Goal: Task Accomplishment & Management: Manage account settings

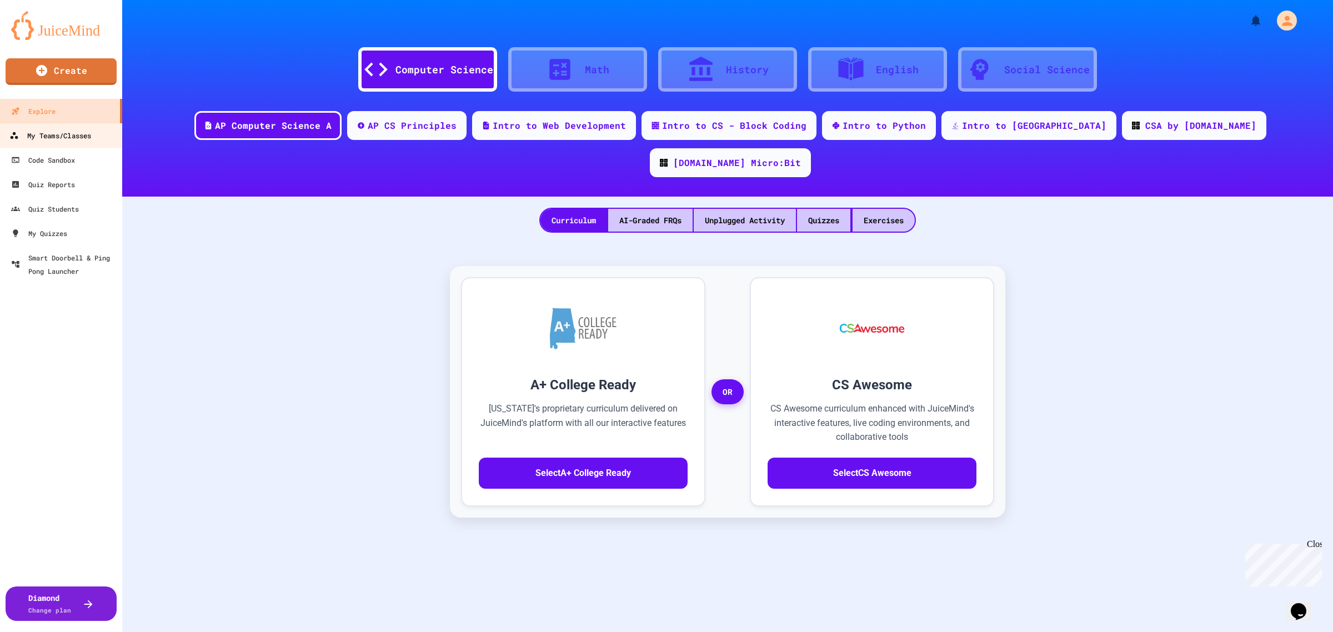
click at [73, 133] on div "My Teams/Classes" at bounding box center [50, 136] width 82 height 14
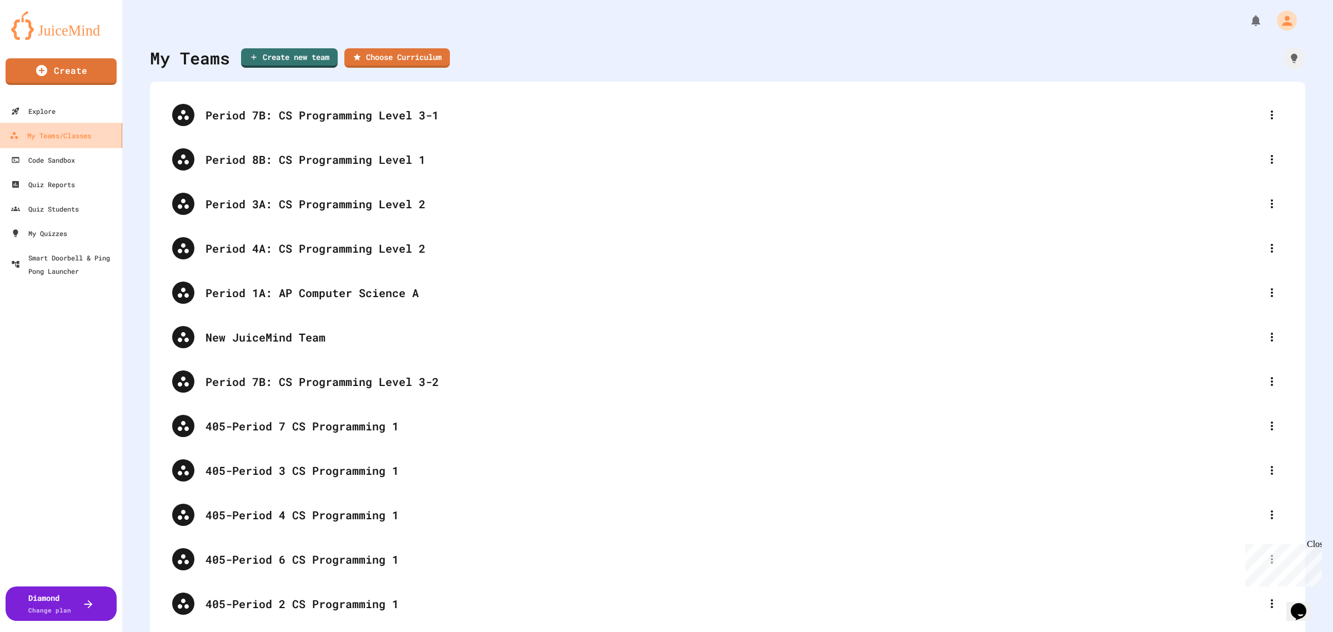
click at [73, 133] on div "My Teams/Classes" at bounding box center [50, 136] width 82 height 14
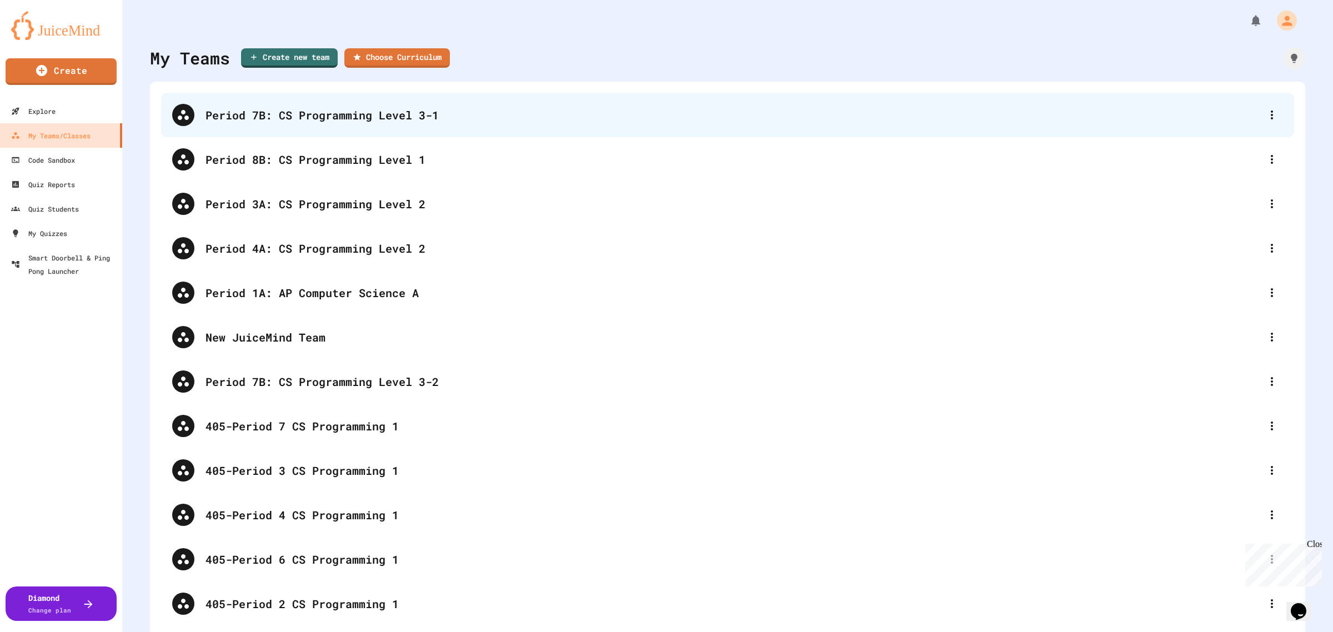
click at [403, 128] on div "Period 7B: CS Programming Level 3-1" at bounding box center [727, 115] width 1133 height 44
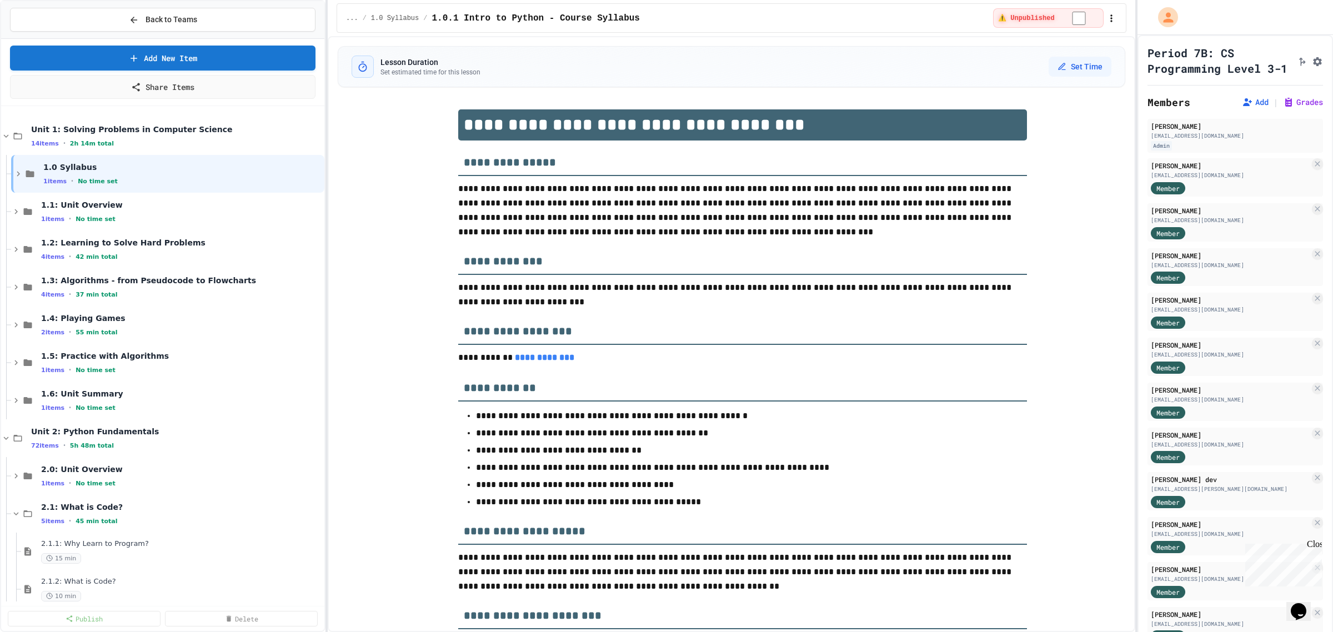
click at [328, 300] on div "**********" at bounding box center [666, 316] width 1333 height 632
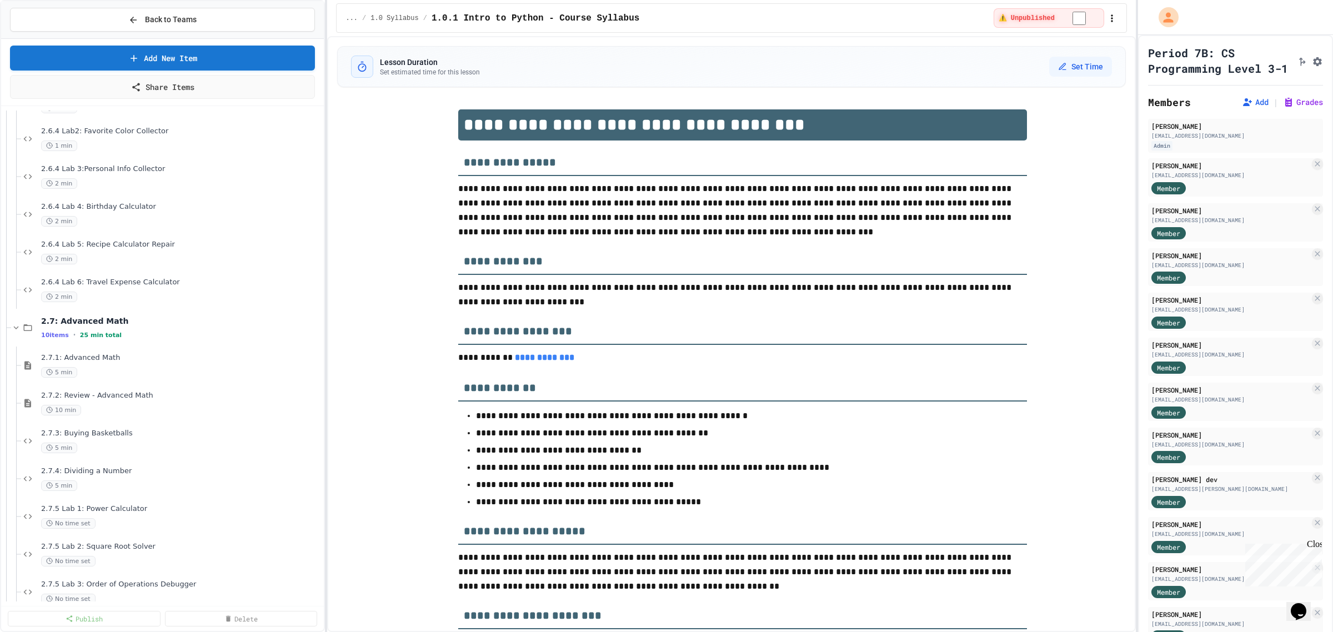
scroll to position [2607, 0]
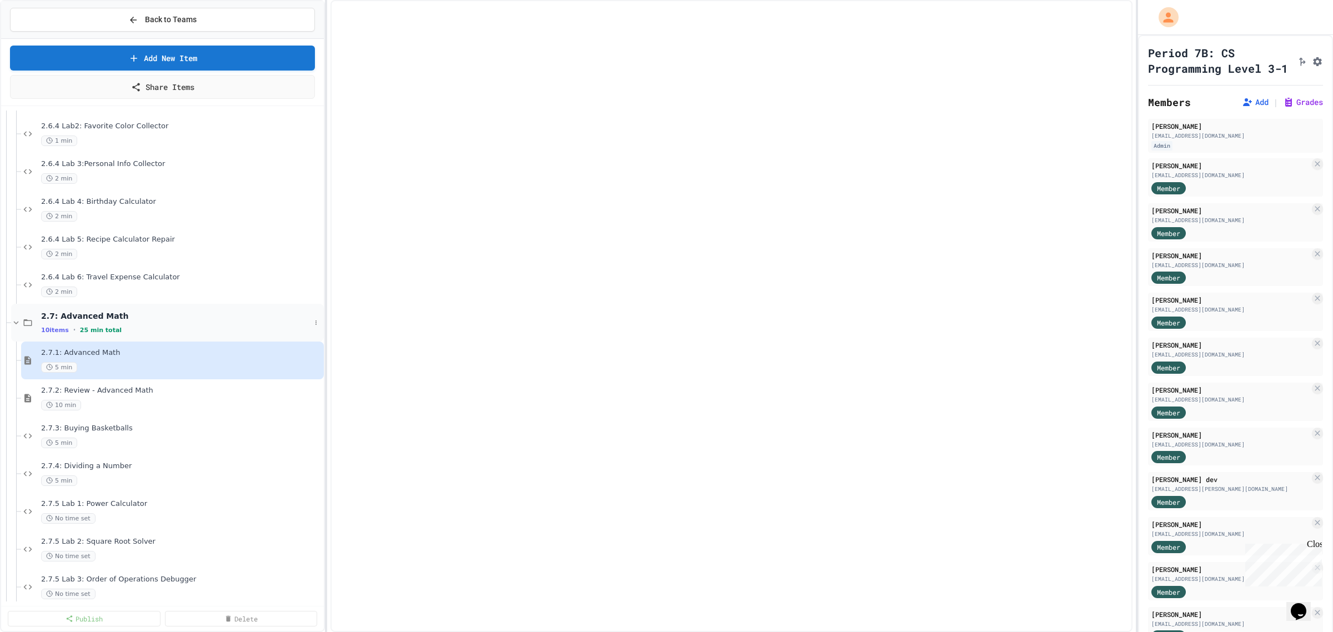
select select "***"
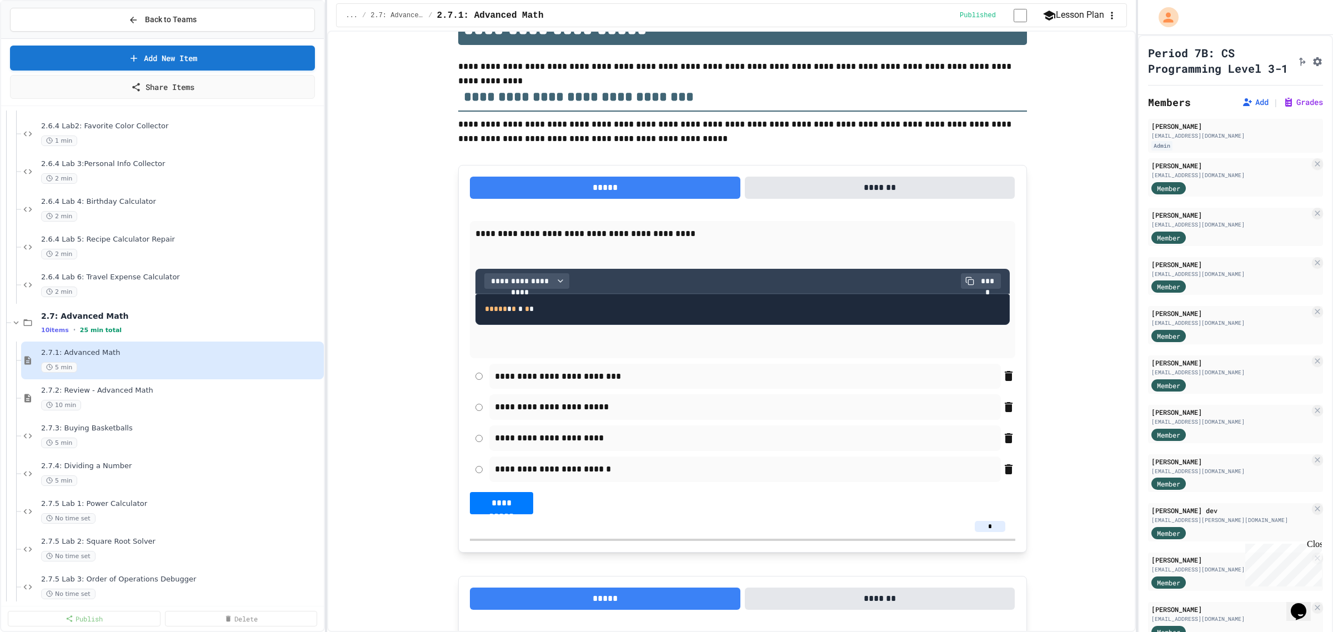
scroll to position [159, 0]
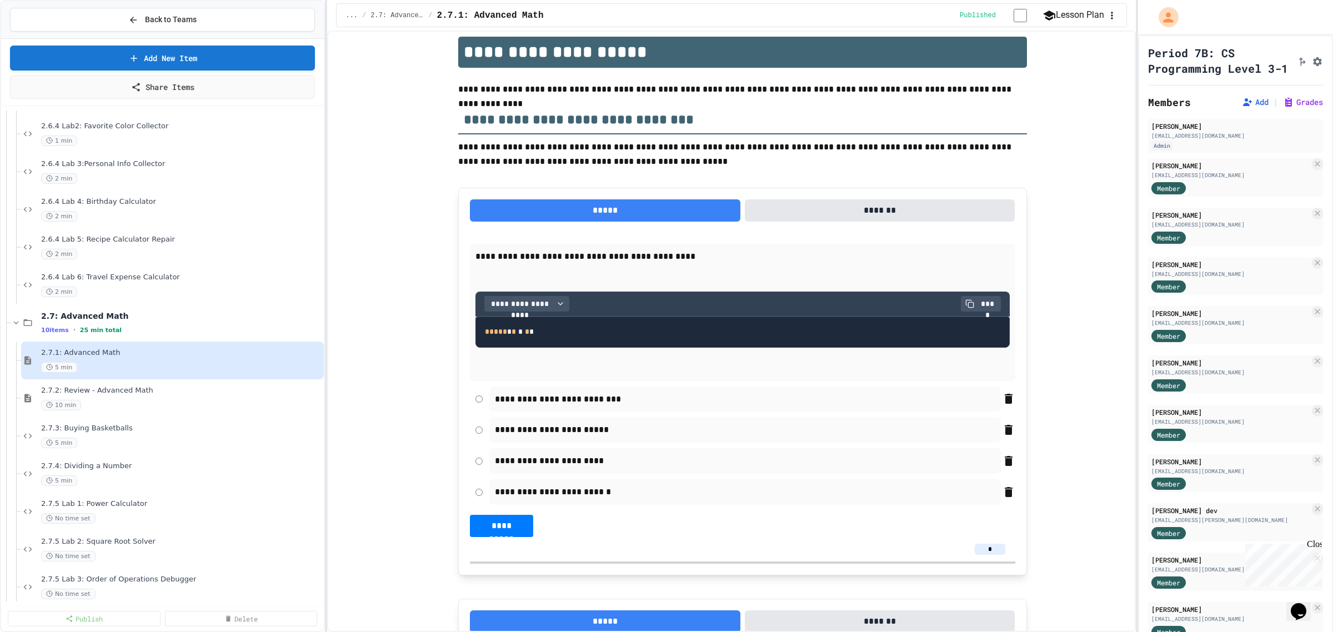
drag, startPoint x: 994, startPoint y: 555, endPoint x: 974, endPoint y: 549, distance: 21.1
click at [974, 549] on input "*" at bounding box center [989, 549] width 31 height 11
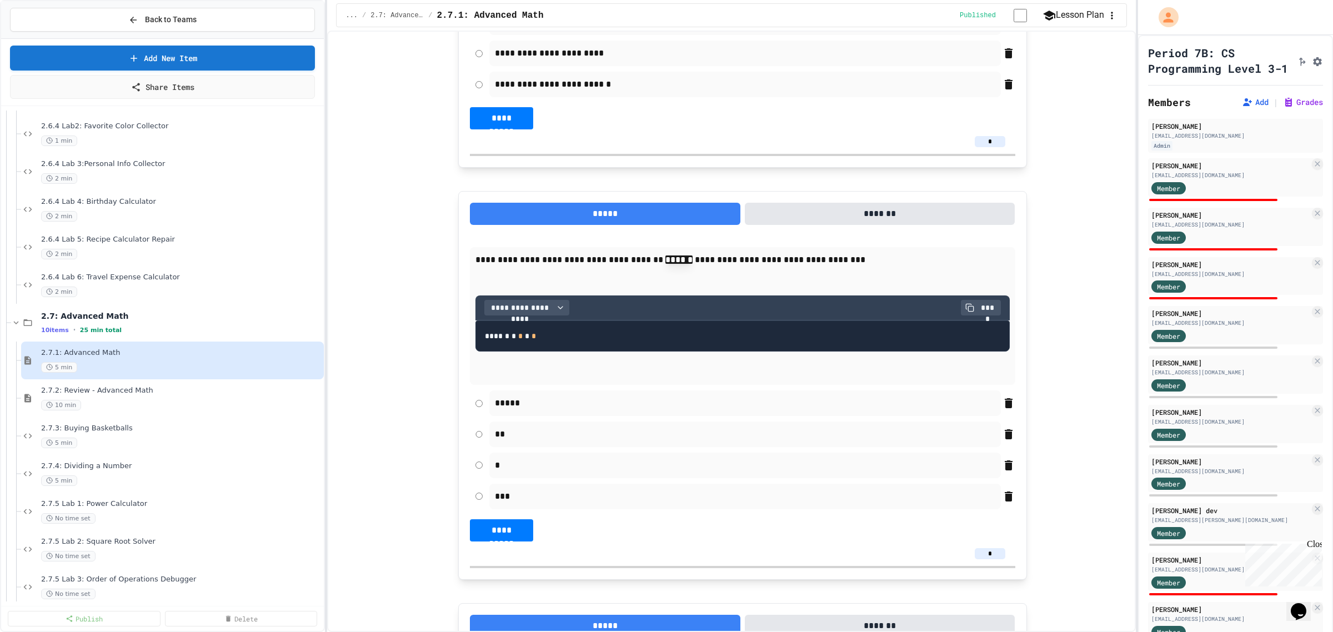
scroll to position [695, 0]
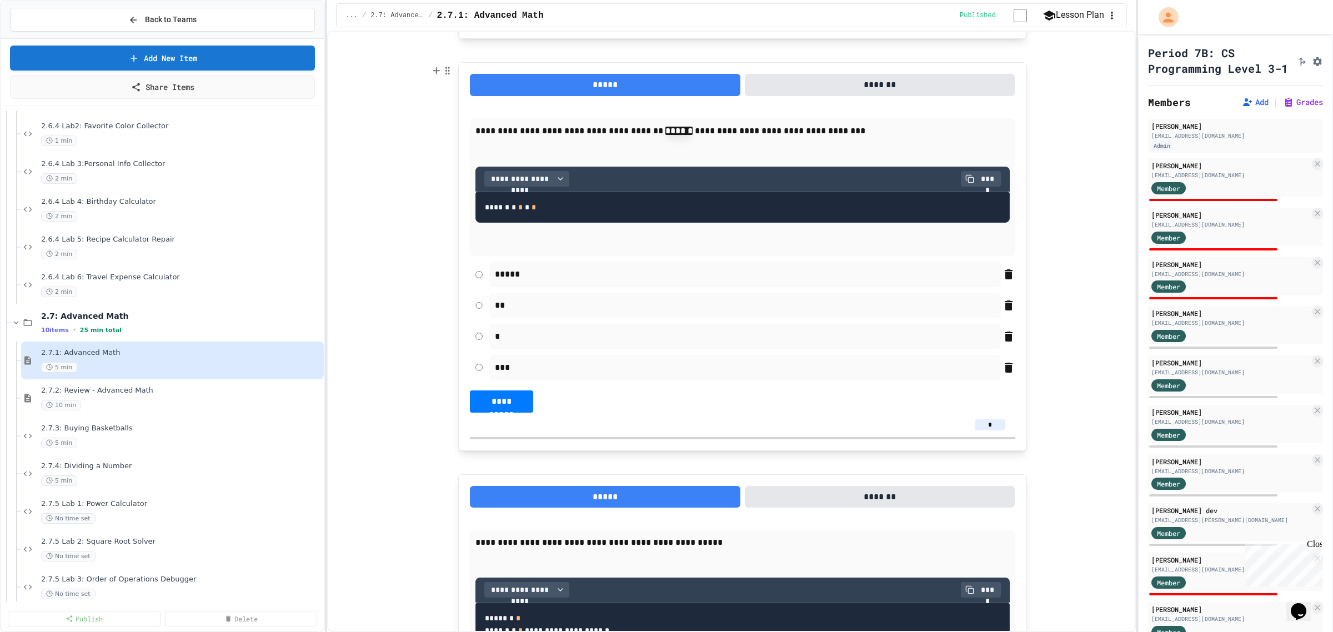
type input "*"
drag, startPoint x: 986, startPoint y: 432, endPoint x: 967, endPoint y: 433, distance: 18.4
click at [973, 430] on div "*" at bounding box center [989, 424] width 33 height 11
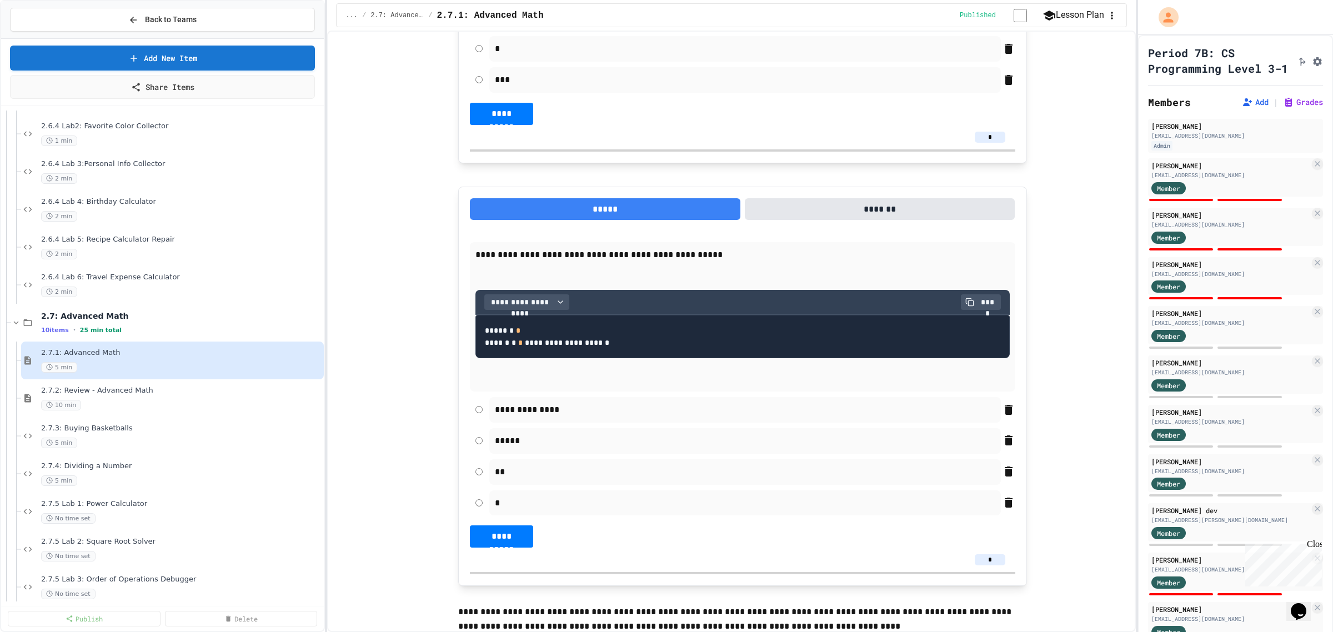
scroll to position [1056, 0]
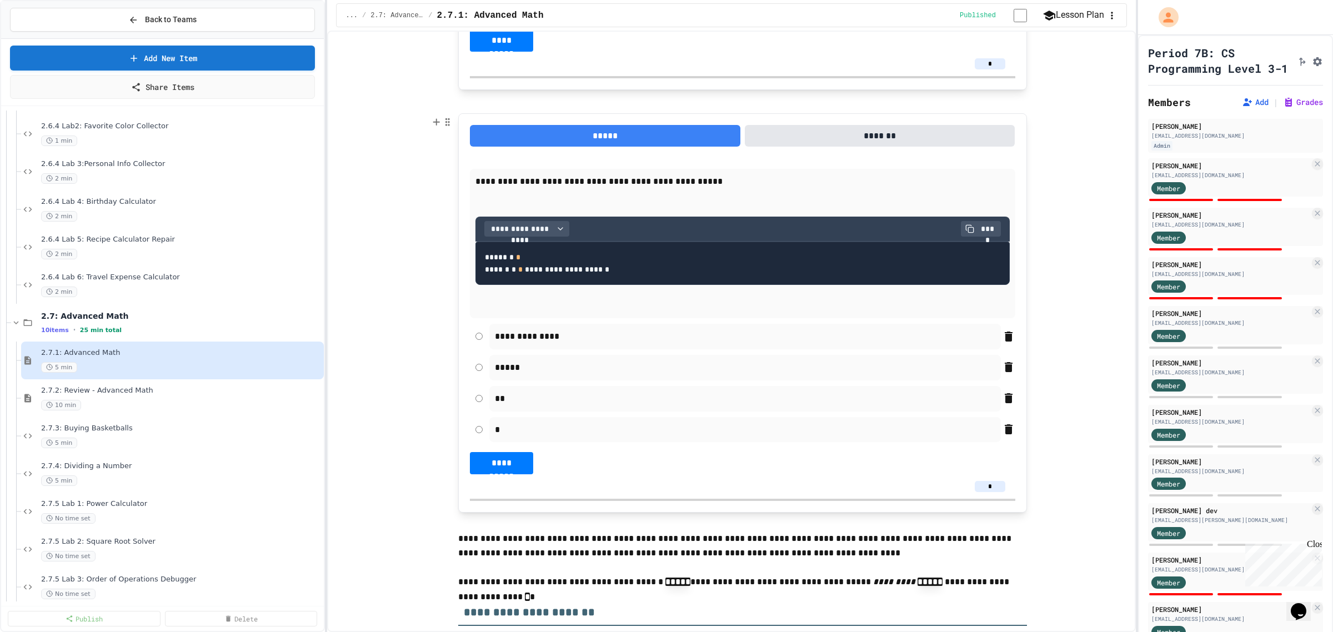
type input "*"
drag, startPoint x: 990, startPoint y: 505, endPoint x: 948, endPoint y: 504, distance: 42.2
click at [948, 492] on div "*" at bounding box center [742, 486] width 527 height 11
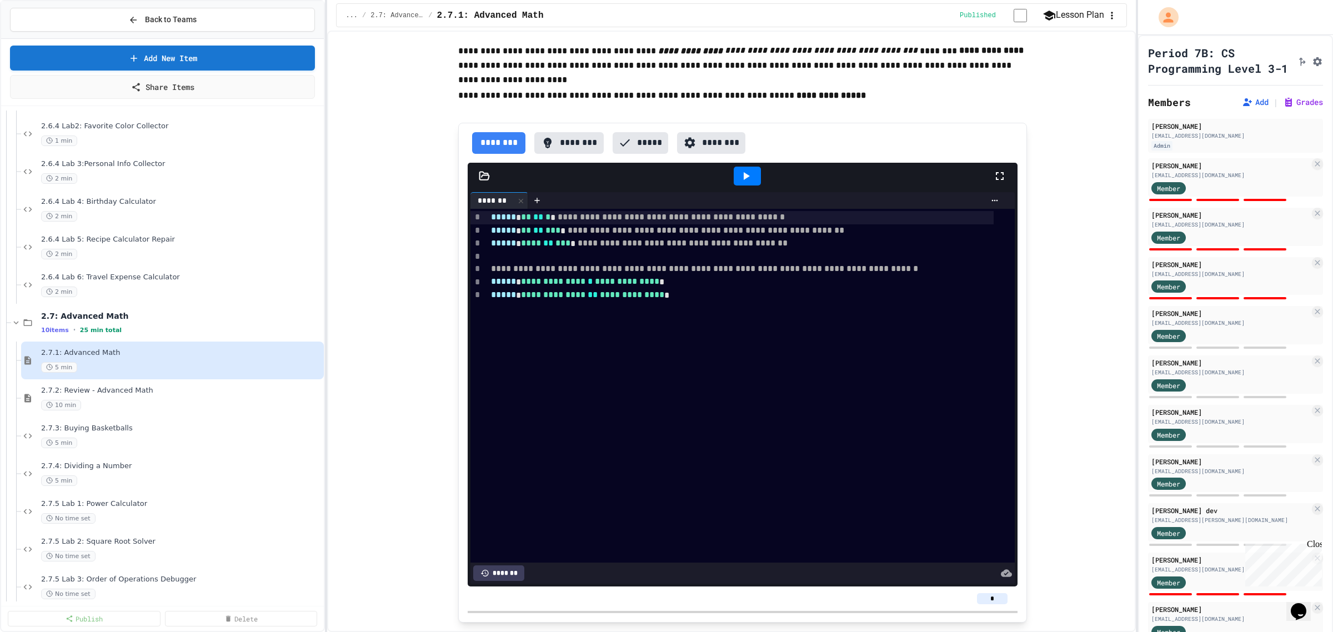
scroll to position [2232, 0]
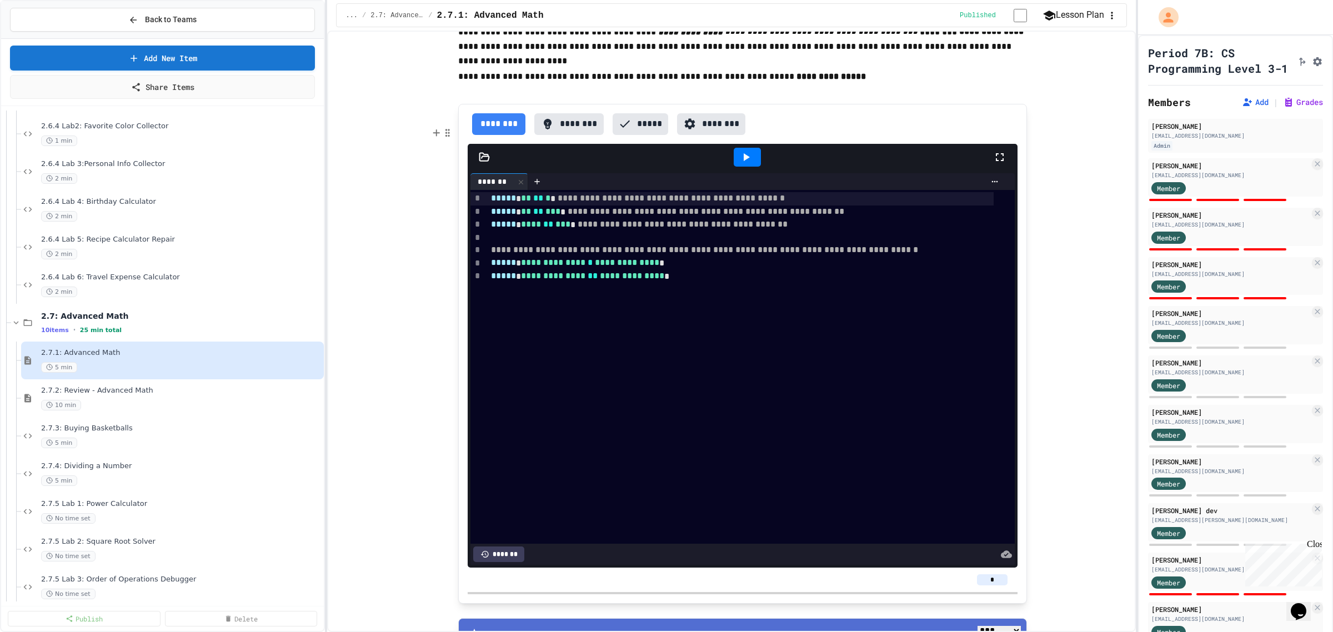
type input "*"
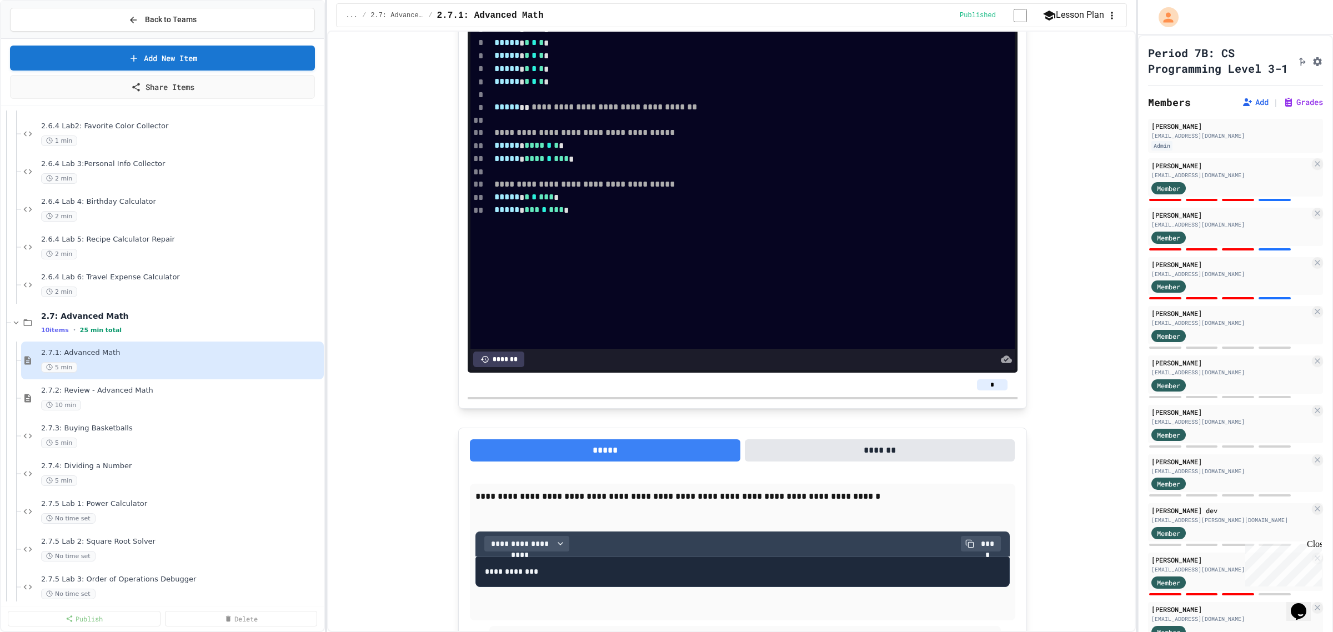
scroll to position [3435, 0]
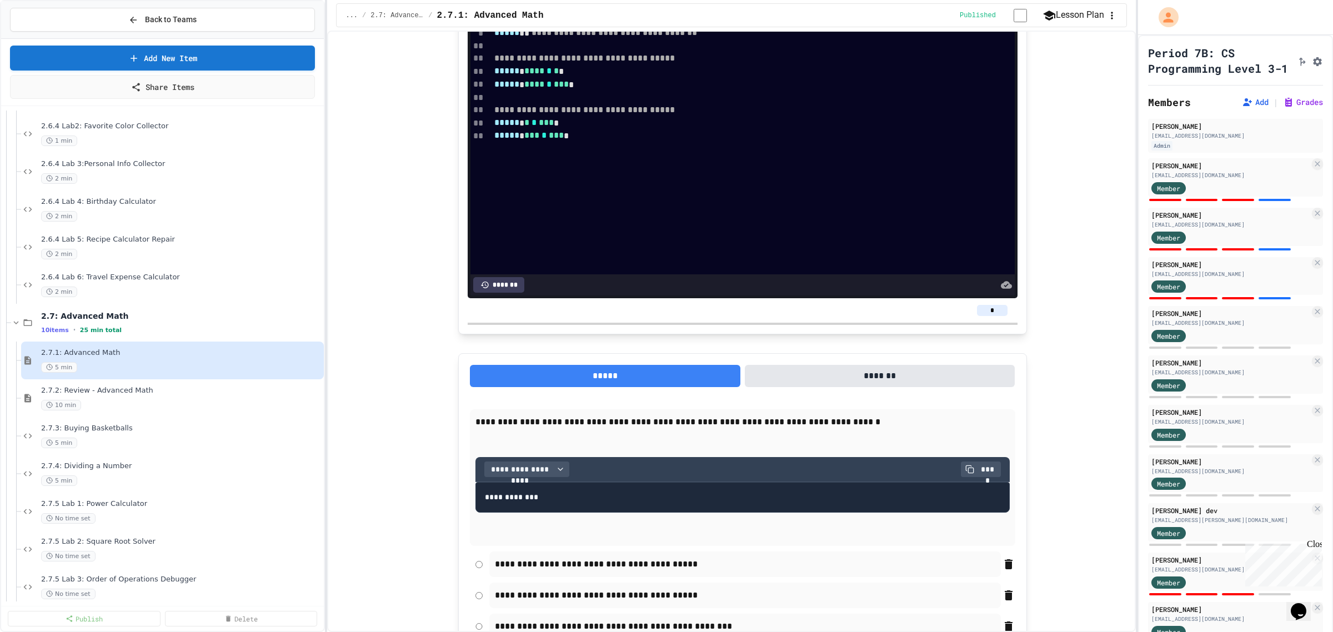
type input "*"
click at [994, 316] on input "*" at bounding box center [992, 310] width 31 height 11
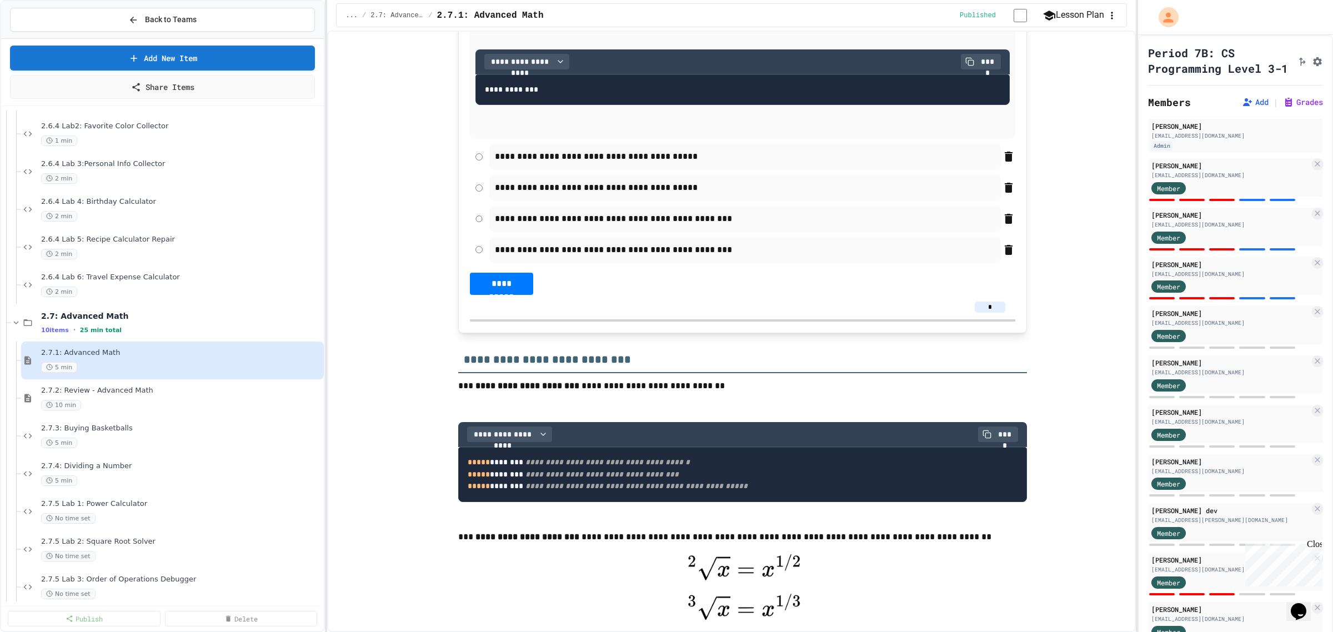
scroll to position [3907, 0]
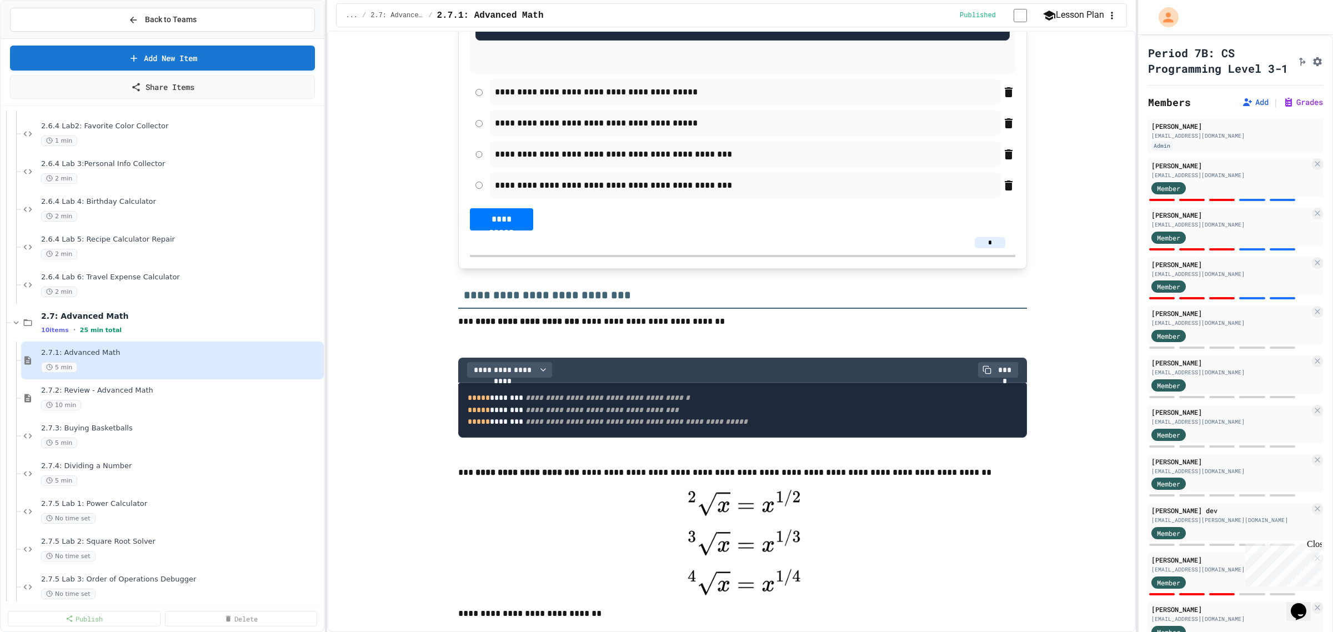
type input "*"
click at [987, 248] on input "*" at bounding box center [989, 242] width 31 height 11
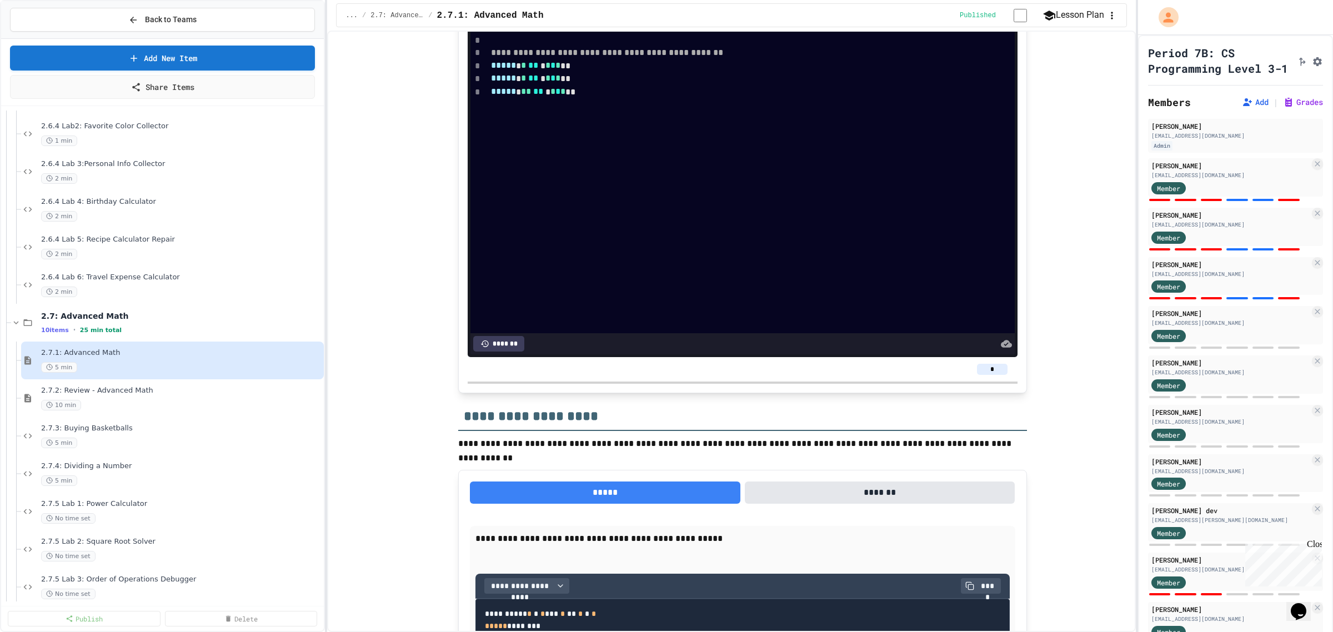
scroll to position [4887, 0]
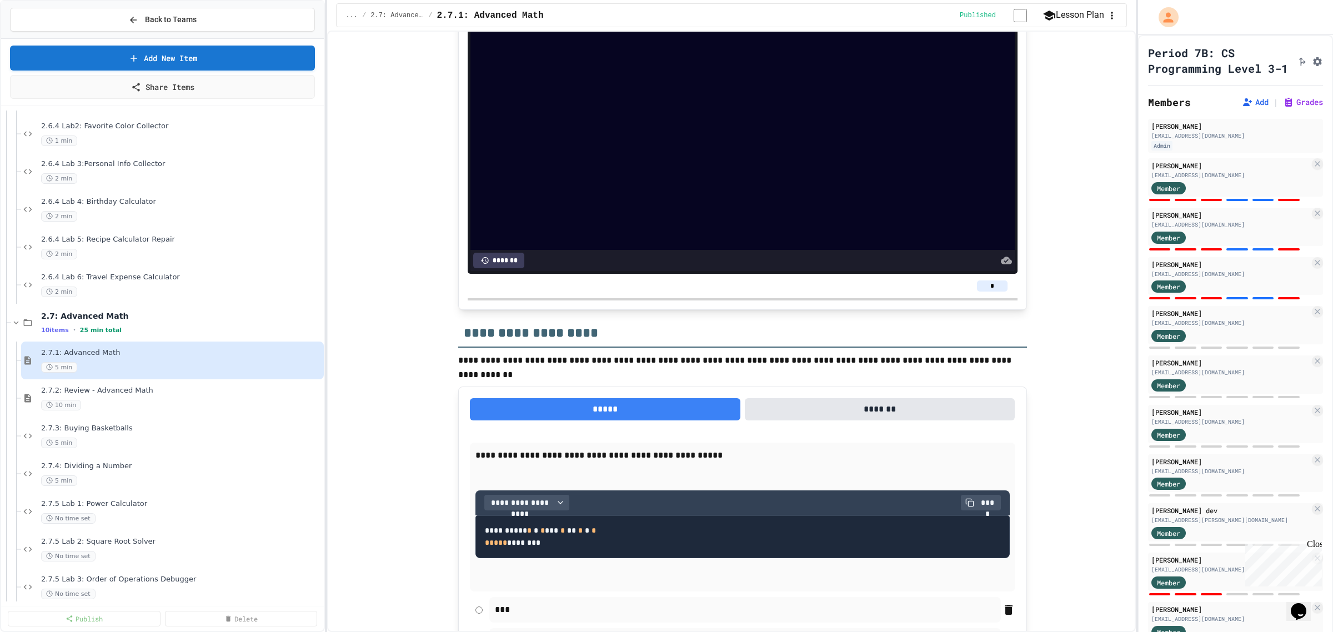
type input "*"
click at [986, 291] on input "*" at bounding box center [992, 285] width 31 height 11
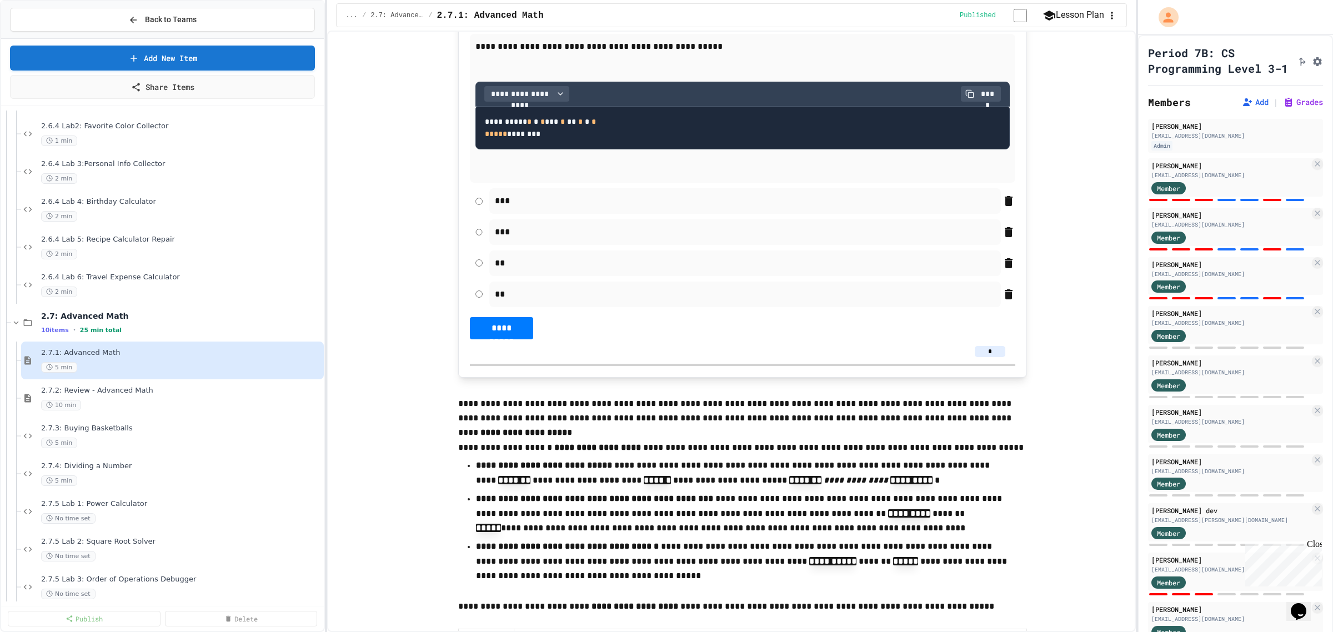
scroll to position [5285, 0]
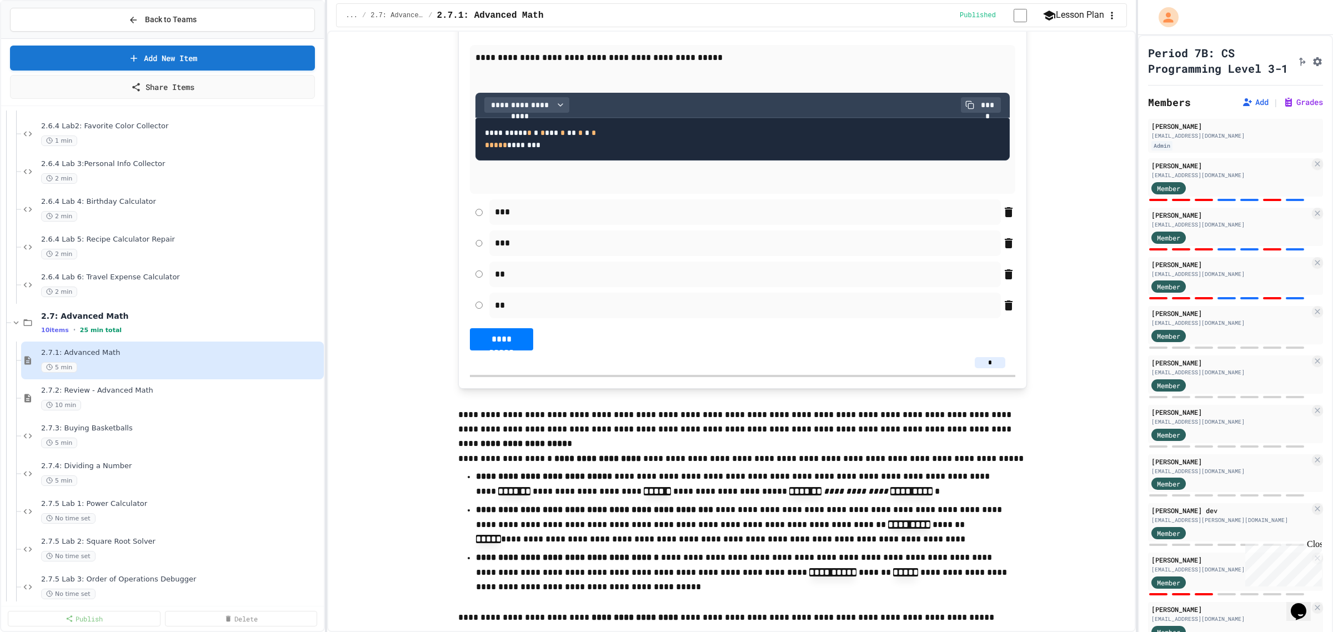
type input "*"
drag, startPoint x: 989, startPoint y: 391, endPoint x: 981, endPoint y: 391, distance: 8.3
click at [981, 368] on input "*" at bounding box center [989, 362] width 31 height 11
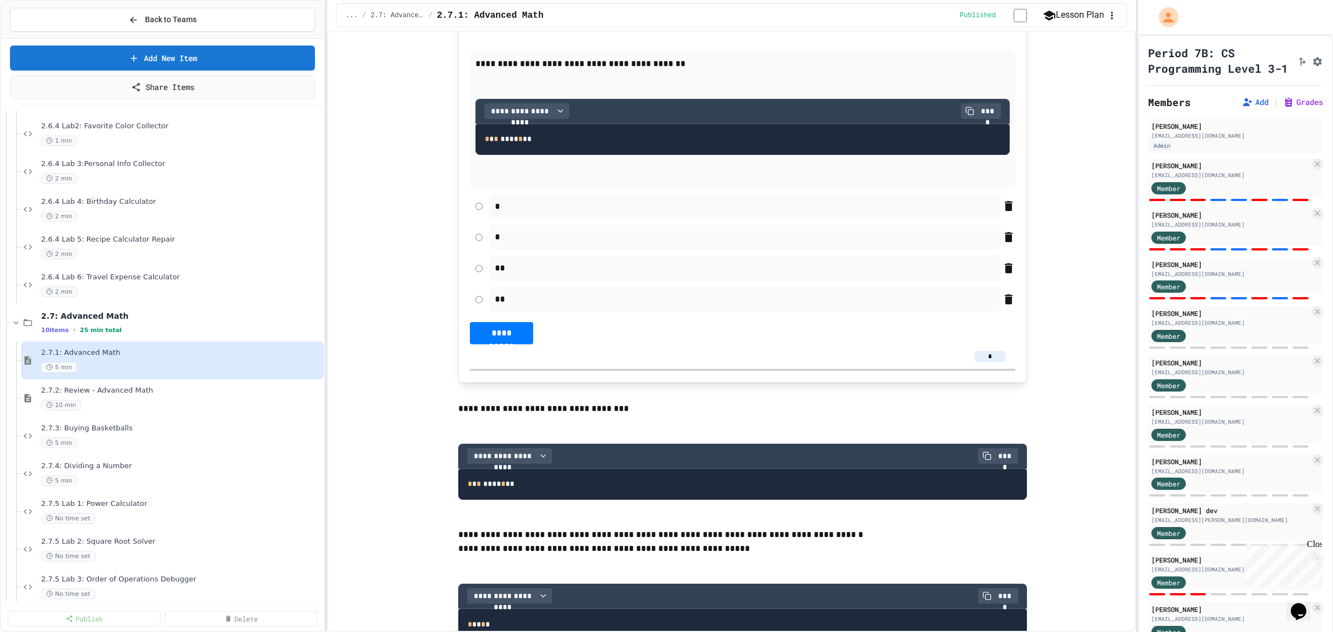
scroll to position [6191, 0]
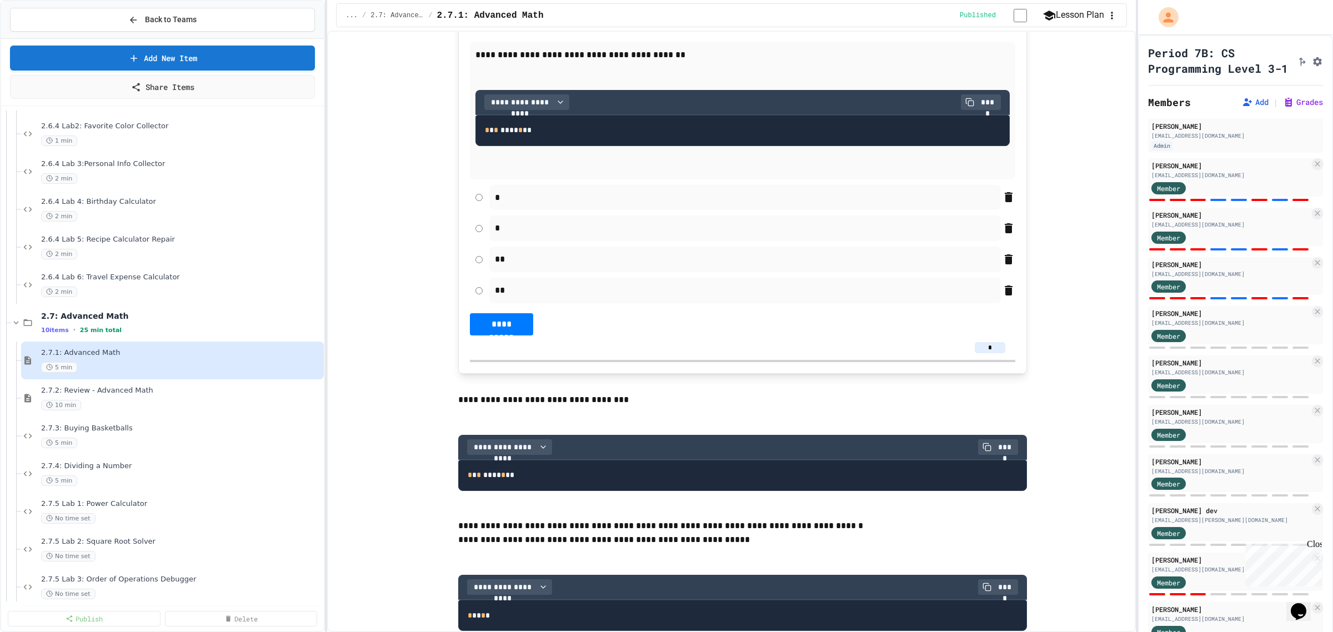
type input "*"
click at [989, 353] on input "*" at bounding box center [989, 347] width 31 height 11
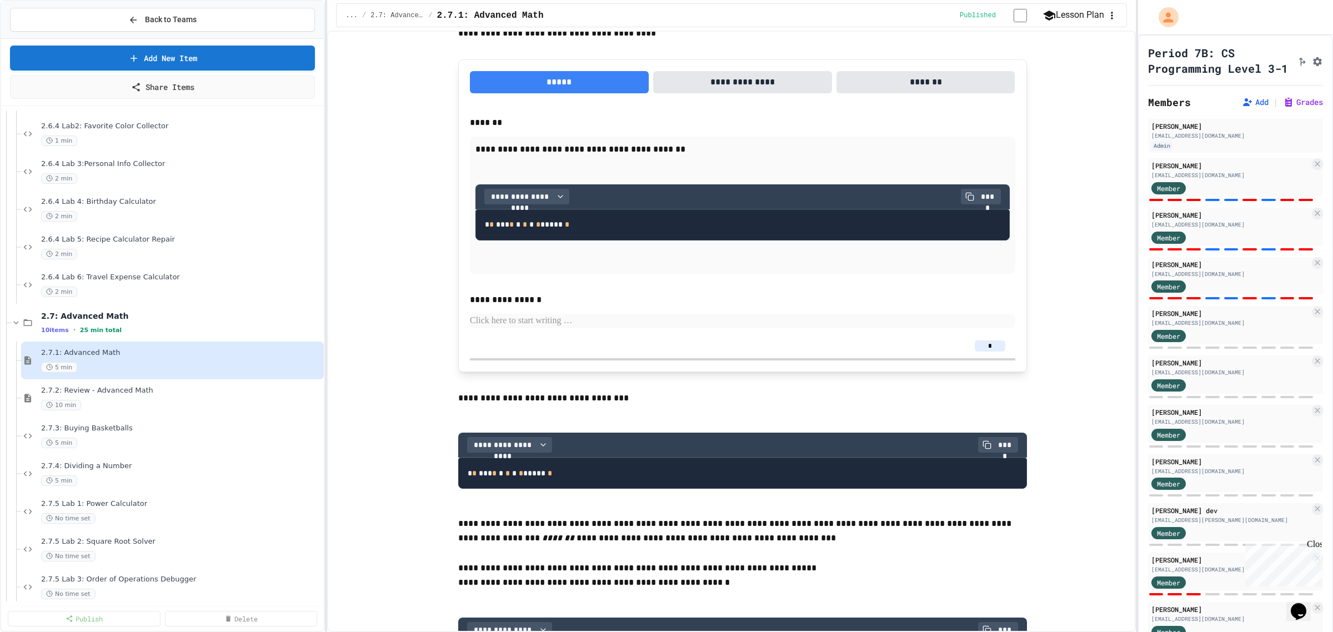
scroll to position [6986, 0]
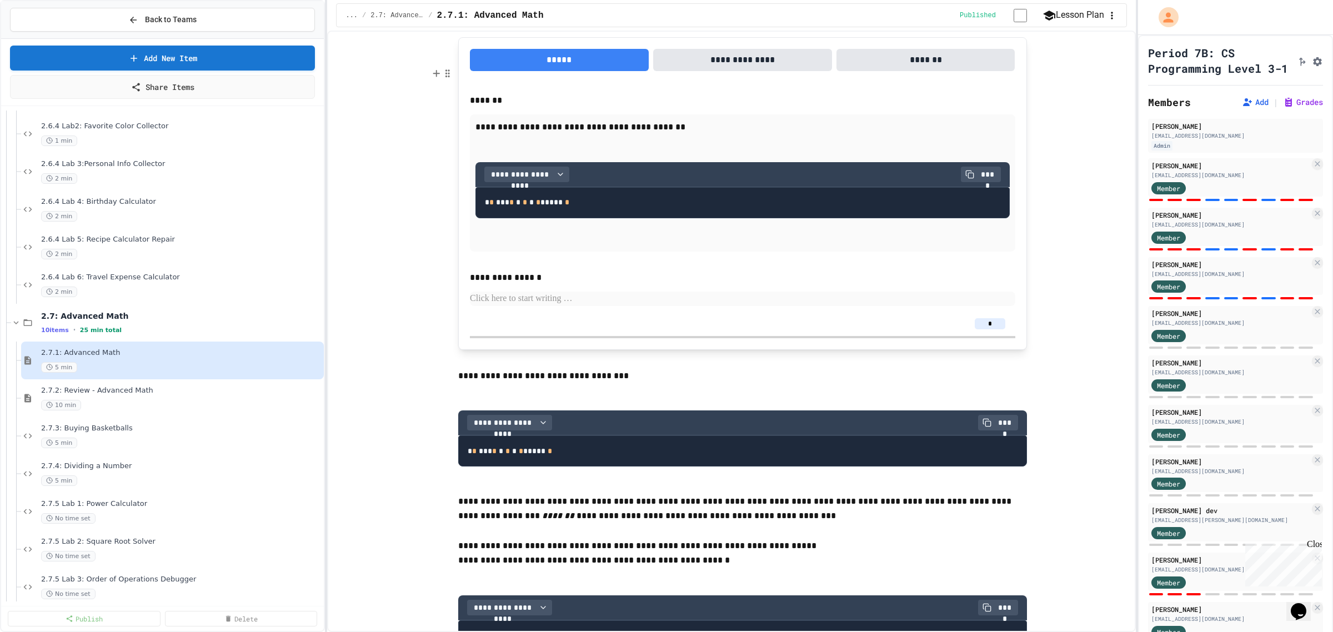
type input "*"
click at [992, 329] on input "*" at bounding box center [989, 323] width 31 height 11
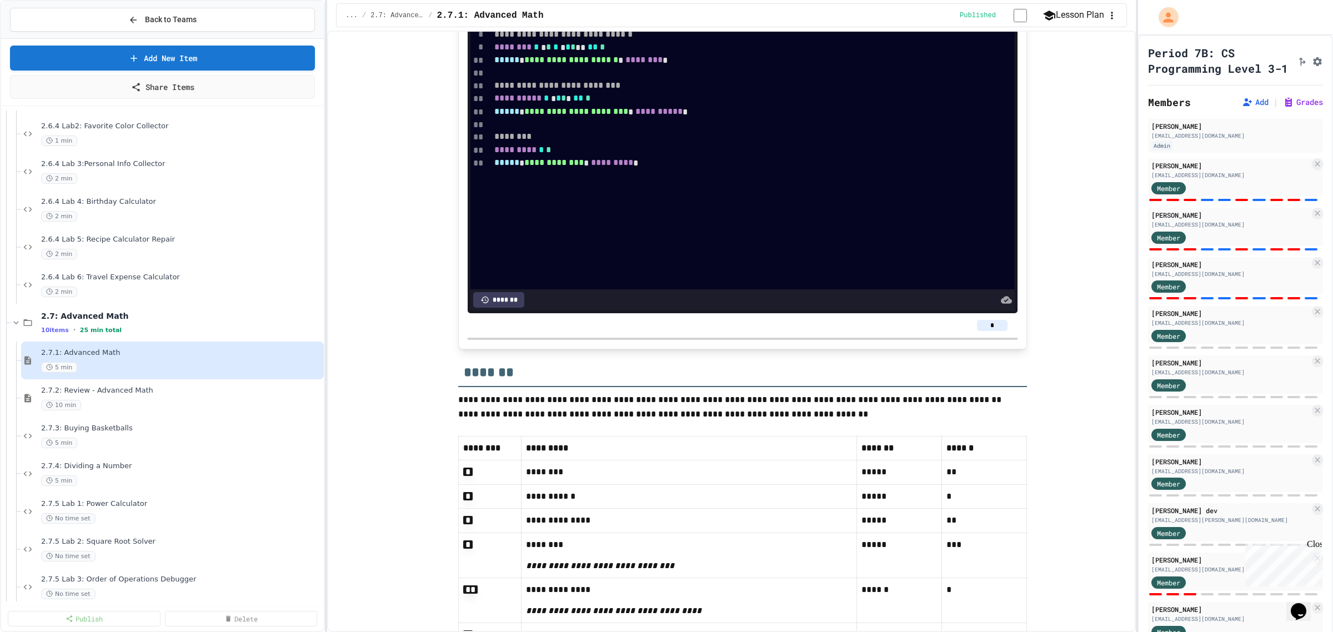
scroll to position [8291, 0]
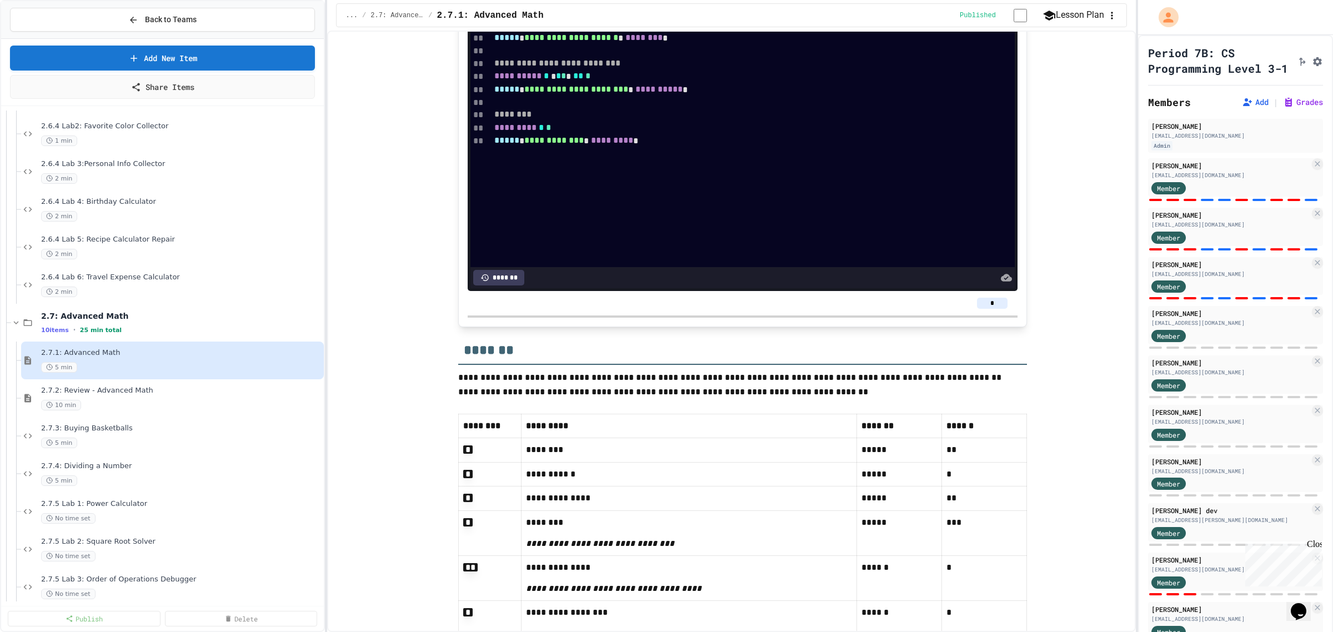
type input "*"
click at [994, 309] on input "*" at bounding box center [992, 303] width 31 height 11
type input "*"
click at [259, 16] on button "Back to Teams" at bounding box center [162, 20] width 305 height 24
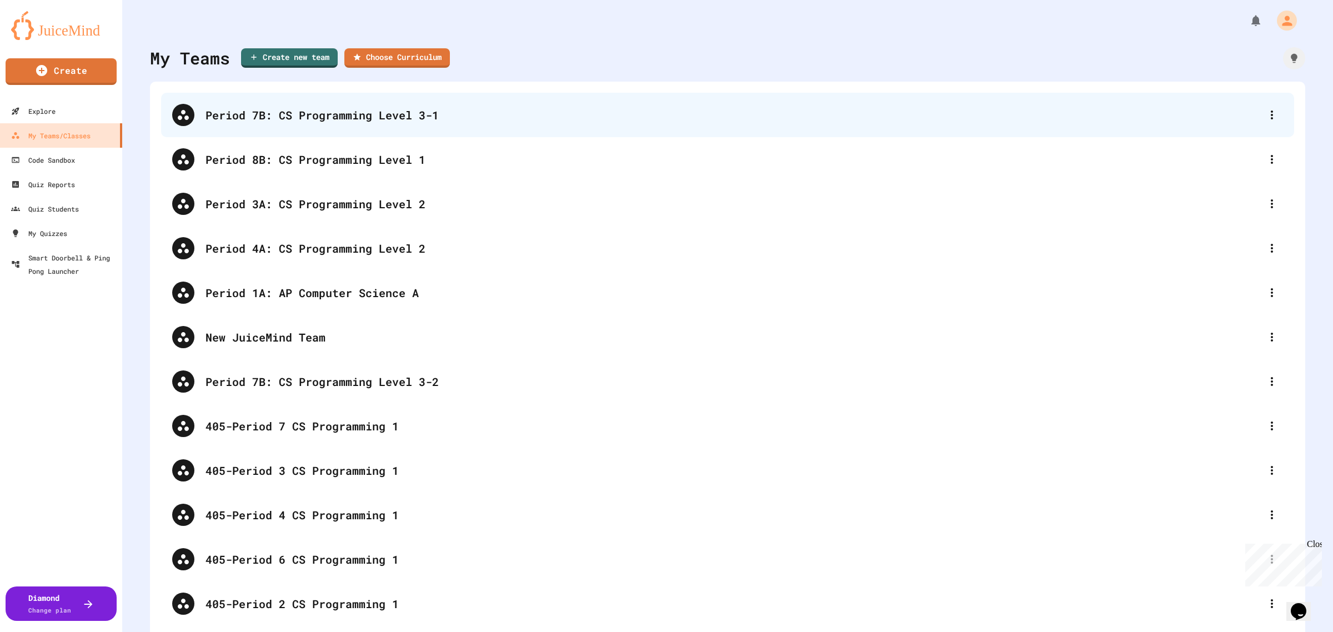
click at [396, 117] on div "Period 7B: CS Programming Level 3-1" at bounding box center [732, 115] width 1055 height 17
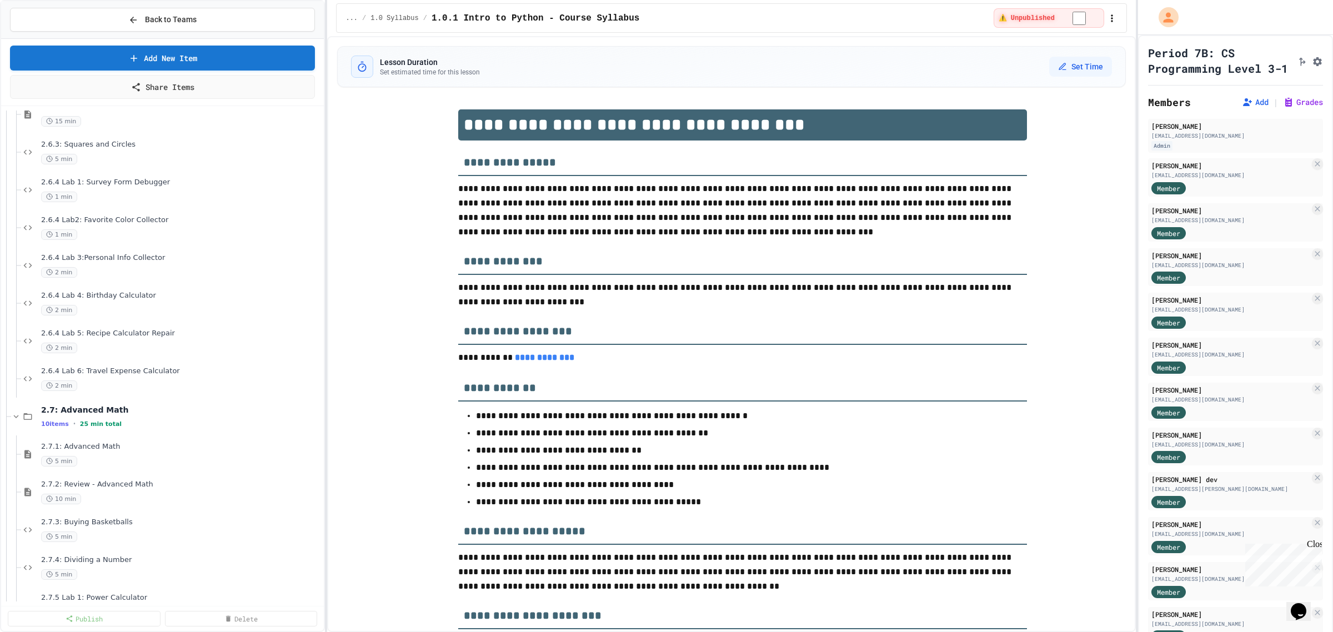
scroll to position [2519, 0]
click at [85, 442] on span "2.7.1: Advanced Math" at bounding box center [175, 440] width 269 height 9
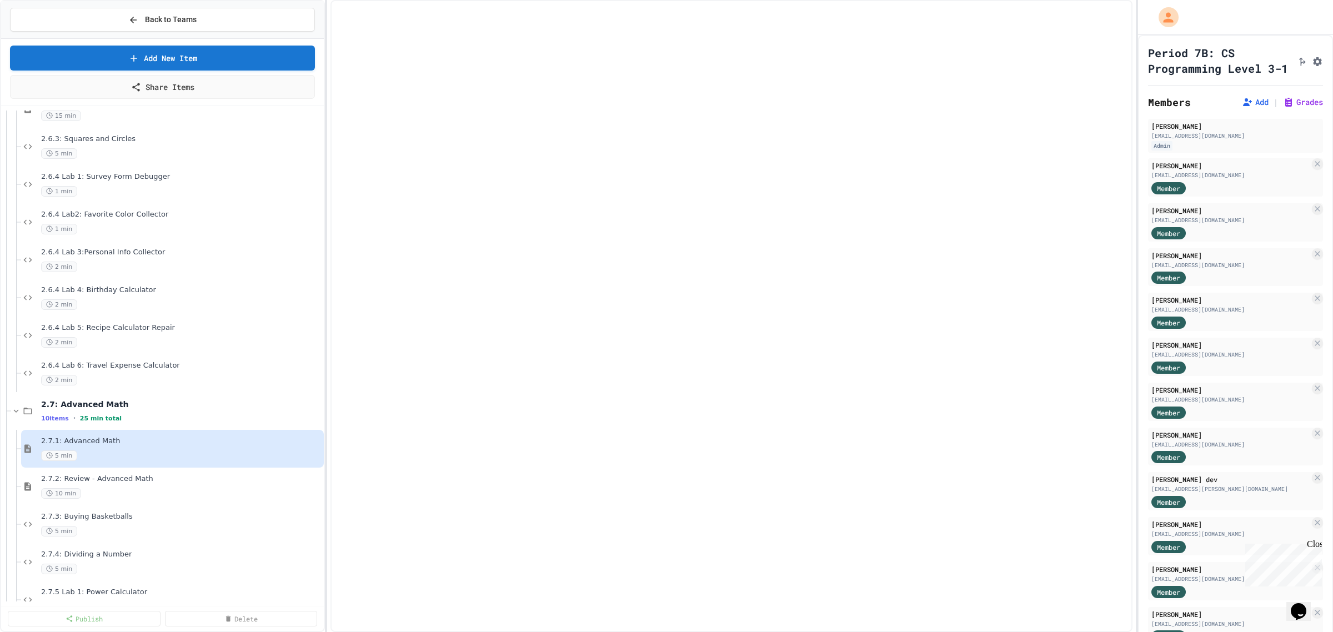
select select "***"
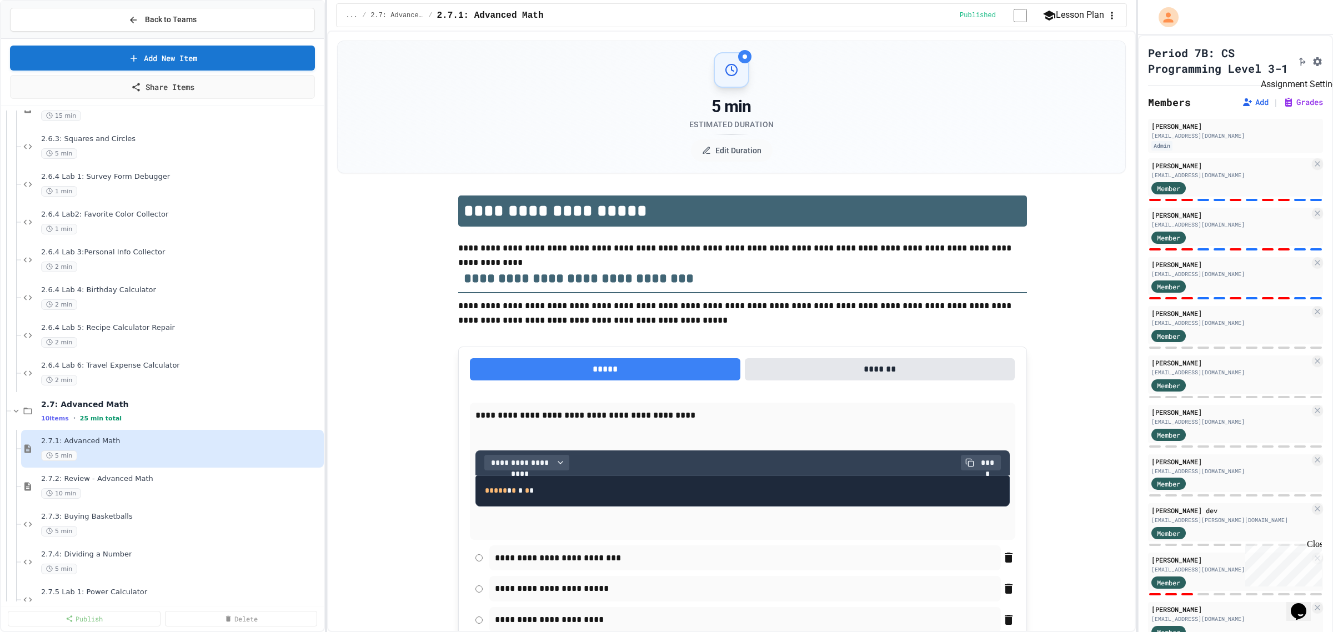
click at [1313, 65] on icon "Assignment Settings" at bounding box center [1317, 61] width 9 height 9
type input "*"
